Goal: Task Accomplishment & Management: Manage account settings

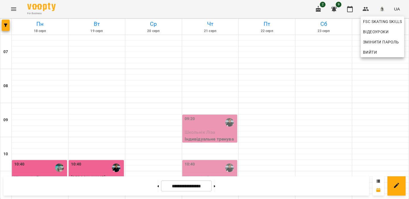
scroll to position [52, 0]
click at [376, 55] on span "Вийти" at bounding box center [370, 52] width 14 height 7
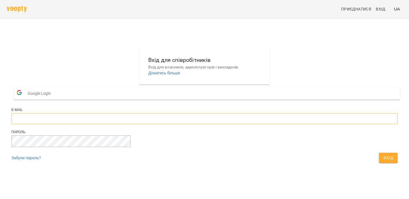
type input "**********"
click at [379, 163] on button "Вхід" at bounding box center [388, 158] width 19 height 10
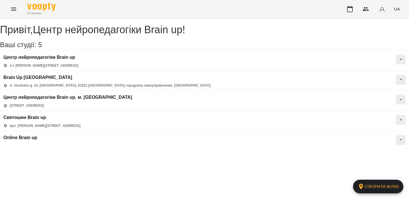
click at [13, 11] on icon "Menu" at bounding box center [13, 8] width 5 height 3
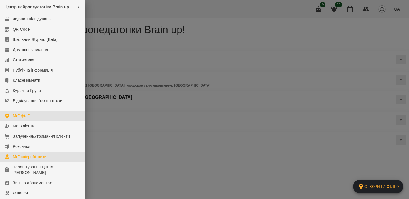
click at [40, 157] on div "Мої співробітники" at bounding box center [30, 157] width 34 height 6
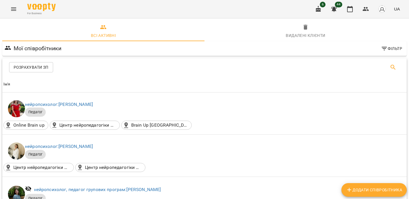
click at [388, 66] on button "Search" at bounding box center [393, 68] width 14 height 14
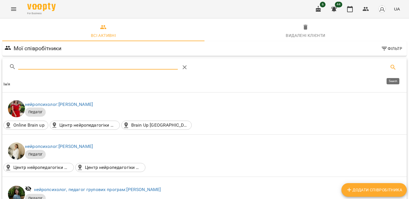
type input "*"
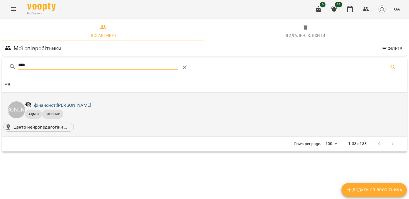
type input "****"
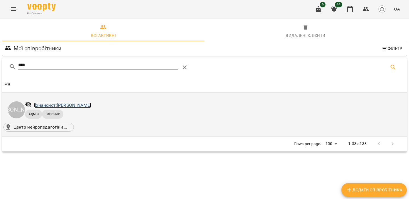
click at [76, 106] on link "фінансист: Чебан Юлія" at bounding box center [62, 105] width 57 height 5
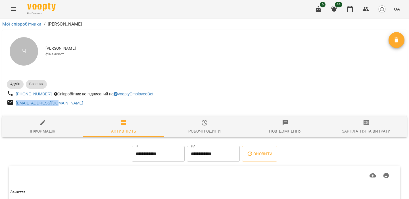
drag, startPoint x: 63, startPoint y: 104, endPoint x: 15, endPoint y: 106, distance: 48.0
click at [15, 106] on div "julia_us19@ukr.net" at bounding box center [105, 103] width 199 height 11
copy link "julia_us19@ukr.net"
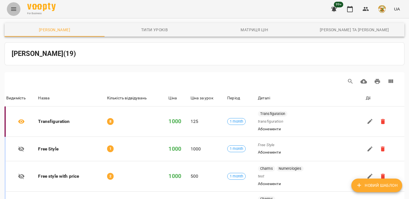
click at [15, 15] on button "Menu" at bounding box center [14, 9] width 14 height 14
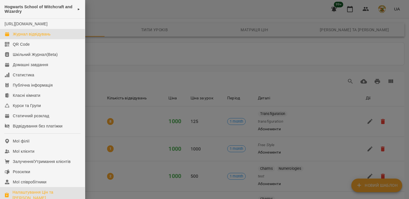
click at [30, 37] on div "Журнал відвідувань" at bounding box center [32, 34] width 38 height 6
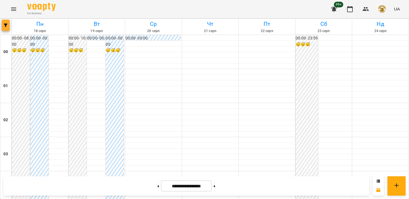
click at [9, 25] on span "button" at bounding box center [6, 25] width 8 height 3
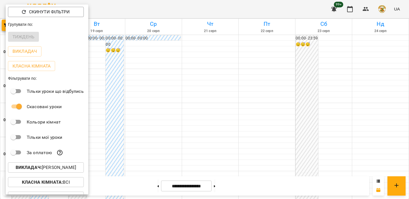
scroll to position [26, 0]
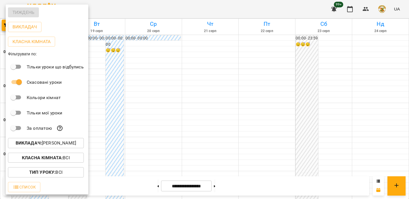
click at [32, 194] on div "Список" at bounding box center [47, 187] width 83 height 15
click at [34, 189] on span "Список" at bounding box center [24, 187] width 23 height 7
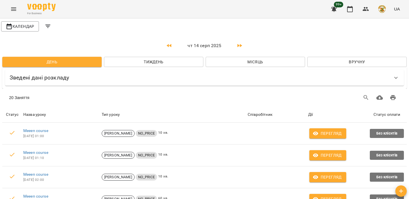
click at [323, 62] on span "Вручну" at bounding box center [357, 62] width 90 height 7
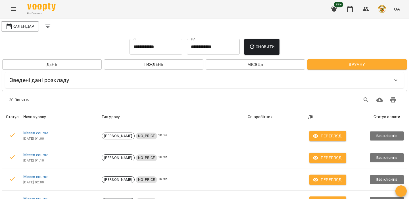
click at [155, 49] on input "**********" at bounding box center [156, 47] width 53 height 16
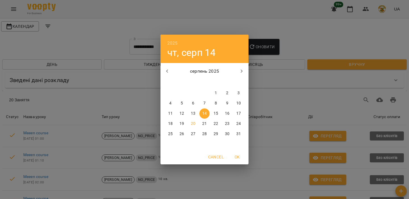
click at [241, 70] on icon "button" at bounding box center [242, 71] width 2 height 3
click at [167, 71] on icon "button" at bounding box center [167, 71] width 7 height 7
click at [170, 125] on p "18" at bounding box center [170, 124] width 5 height 6
type input "**********"
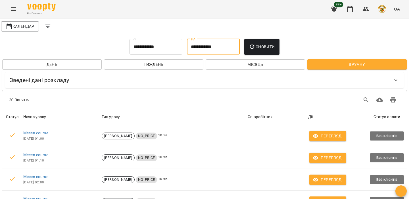
click at [215, 46] on input "**********" at bounding box center [213, 47] width 53 height 16
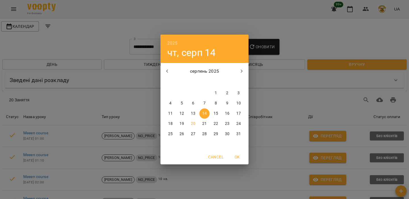
click at [172, 127] on button "18" at bounding box center [170, 124] width 10 height 10
type input "**********"
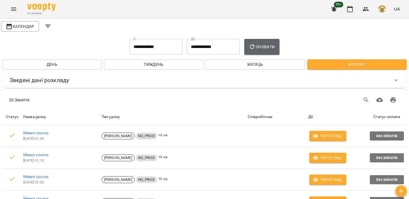
click at [256, 49] on icon "button" at bounding box center [252, 46] width 7 height 7
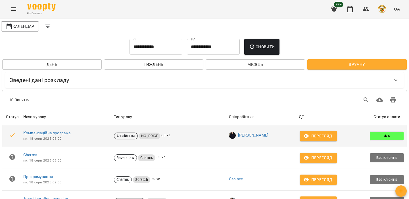
click at [320, 132] on button "Перегляд" at bounding box center [318, 136] width 37 height 10
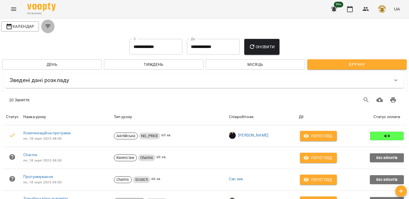
click at [48, 23] on icon "Filters" at bounding box center [48, 26] width 7 height 7
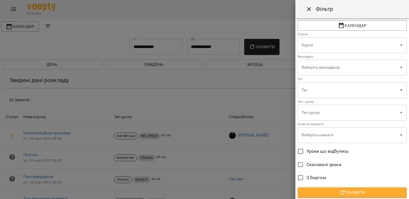
click at [310, 153] on span "Уроки що відбулись" at bounding box center [328, 151] width 43 height 7
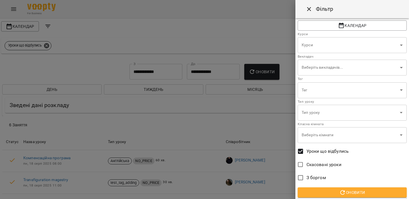
click at [326, 191] on span "Оновити" at bounding box center [352, 192] width 100 height 7
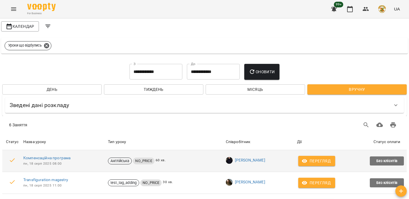
scroll to position [15, 0]
click at [303, 159] on icon "button" at bounding box center [304, 161] width 5 height 4
click at [314, 158] on span "Перегляд" at bounding box center [317, 161] width 28 height 7
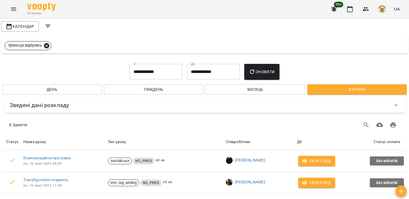
click at [47, 43] on icon at bounding box center [46, 46] width 6 height 6
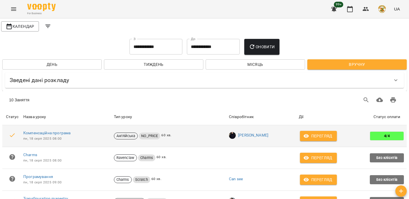
click at [322, 138] on span "Перегляд" at bounding box center [319, 136] width 28 height 7
